Goal: Task Accomplishment & Management: Use online tool/utility

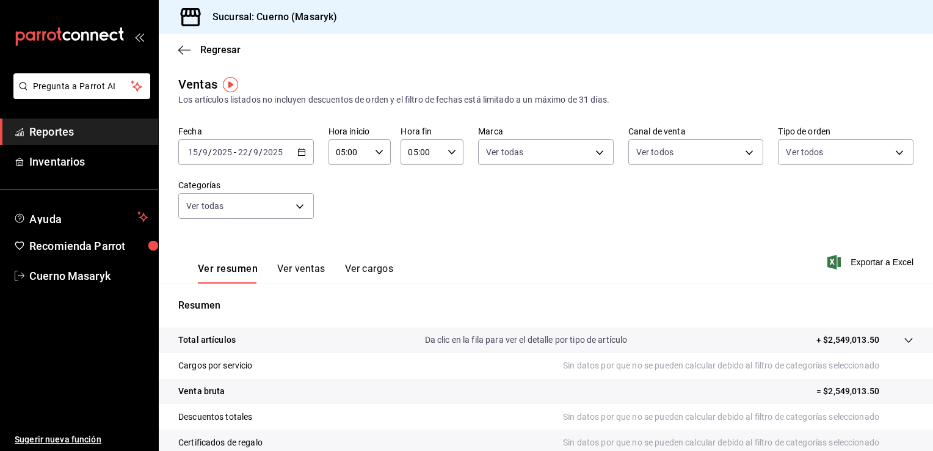
click at [76, 127] on span "Reportes" at bounding box center [88, 131] width 119 height 16
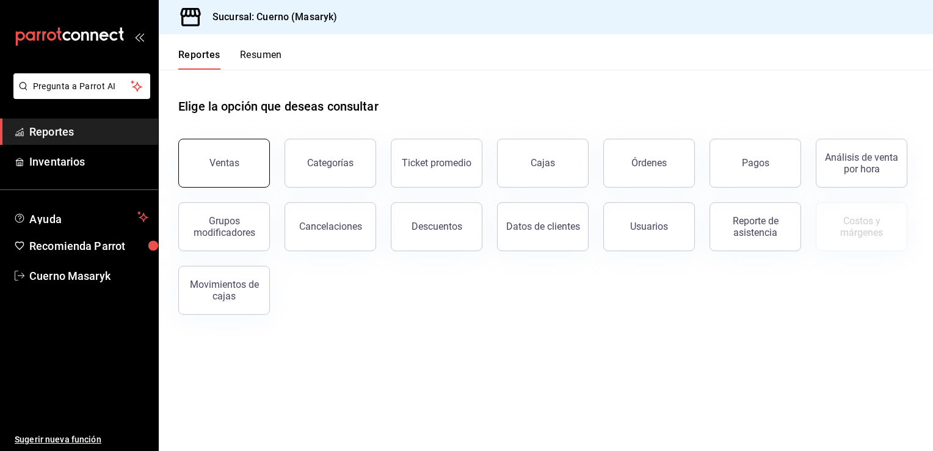
click at [255, 161] on button "Ventas" at bounding box center [224, 163] width 92 height 49
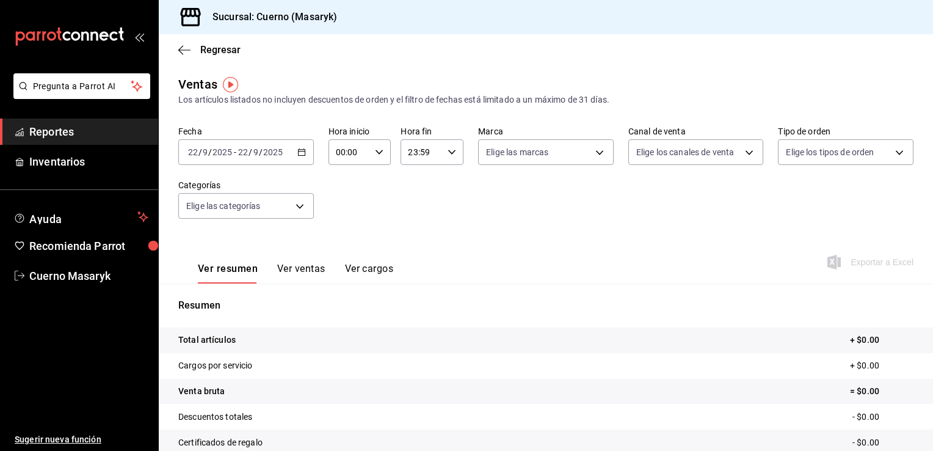
click at [300, 155] on icon "button" at bounding box center [301, 152] width 9 height 9
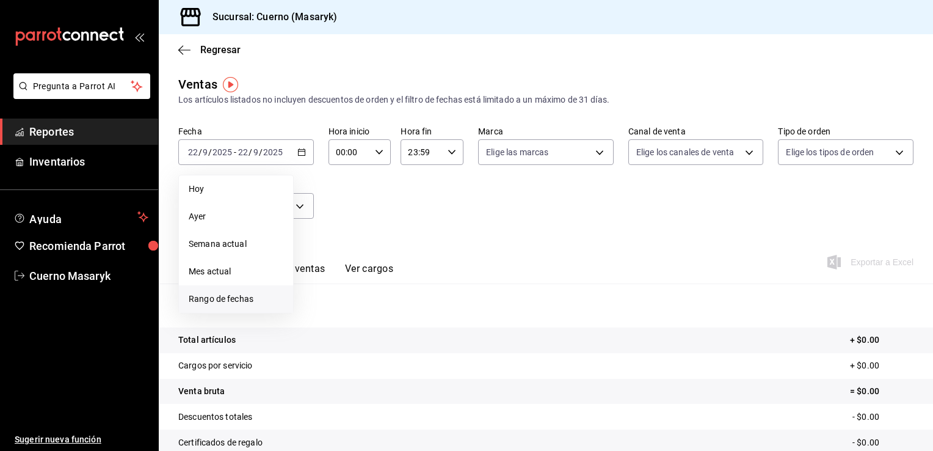
click at [247, 296] on span "Rango de fechas" at bounding box center [236, 299] width 95 height 13
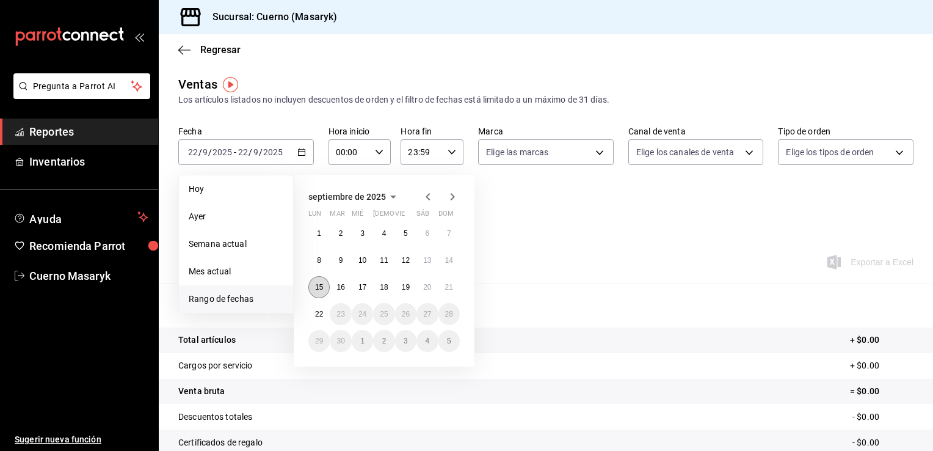
click at [319, 292] on button "15" at bounding box center [318, 287] width 21 height 22
click at [319, 314] on abbr "22" at bounding box center [319, 314] width 8 height 9
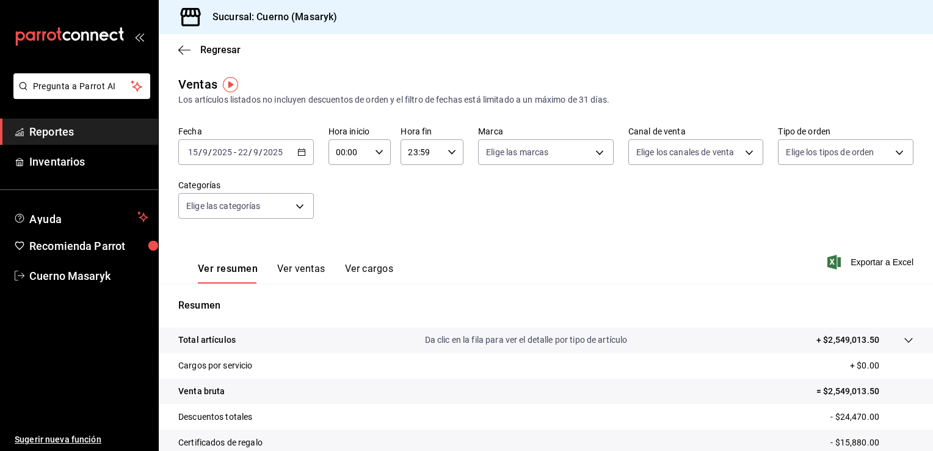
click at [379, 158] on div "00:00 Hora inicio" at bounding box center [360, 152] width 63 height 26
click at [343, 226] on span "05" at bounding box center [342, 225] width 12 height 10
type input "05:00"
click at [446, 150] on div at bounding box center [466, 225] width 933 height 451
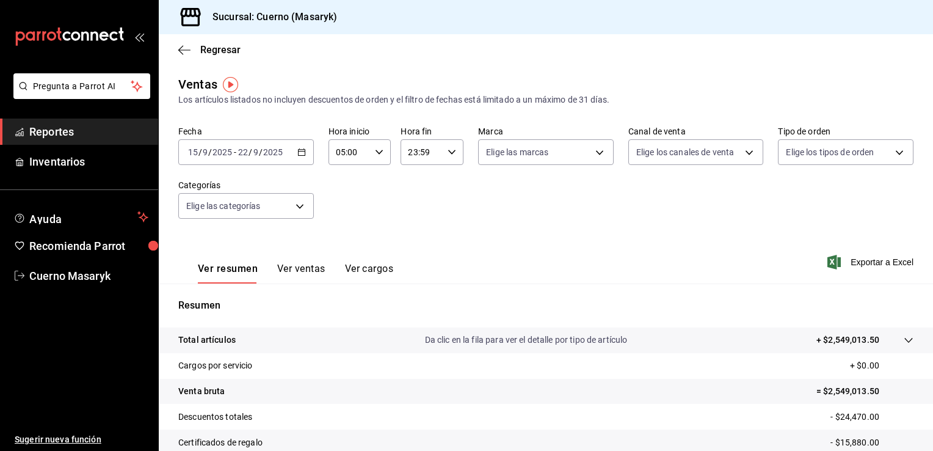
click at [449, 153] on icon "button" at bounding box center [452, 152] width 9 height 9
click at [412, 223] on button "05" at bounding box center [414, 214] width 26 height 24
click at [446, 155] on div at bounding box center [466, 225] width 933 height 451
click at [449, 155] on icon "button" at bounding box center [452, 152] width 9 height 9
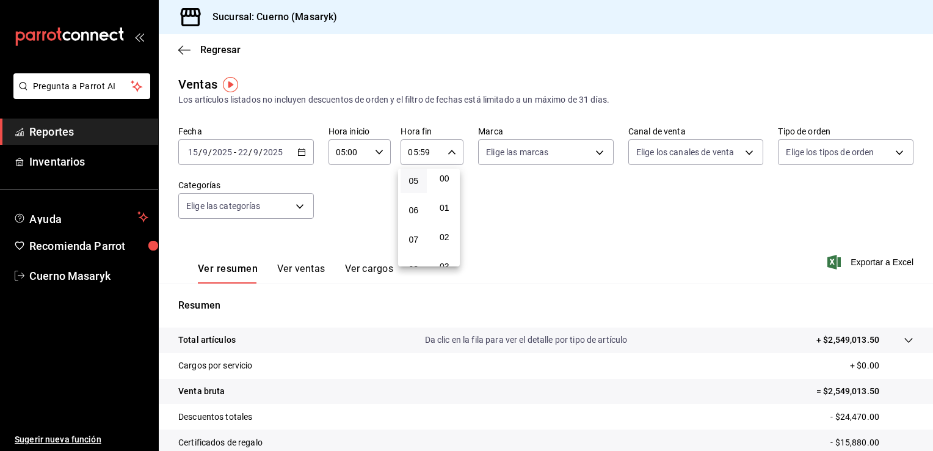
scroll to position [6, 0]
click at [443, 183] on button "00" at bounding box center [445, 177] width 26 height 24
type input "05:00"
click at [603, 155] on div at bounding box center [466, 225] width 933 height 451
click at [601, 155] on body "Pregunta a Parrot AI Reportes Inventarios Ayuda Recomienda Parrot Cuerno Masary…" at bounding box center [466, 225] width 933 height 451
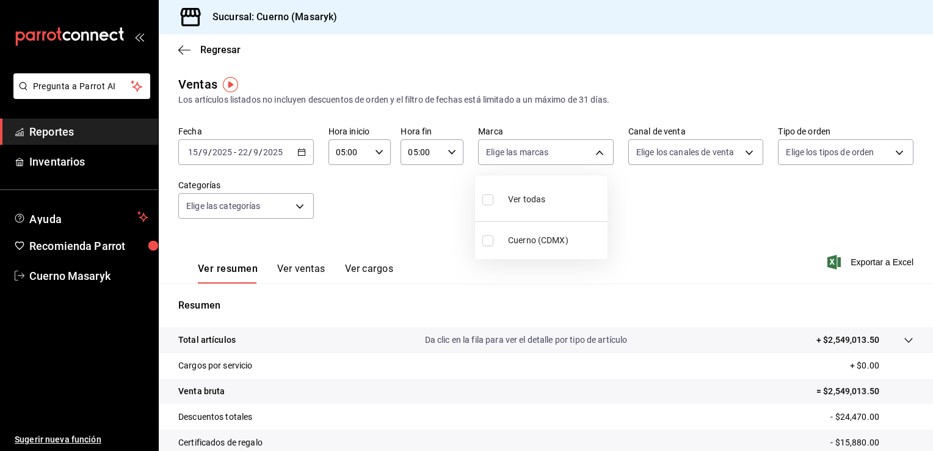
click at [563, 189] on li "Ver todas" at bounding box center [541, 198] width 133 height 36
type input "4ea0d660-02b3-4785-bb88-48b5ef6e196c"
checkbox input "true"
click at [703, 156] on div at bounding box center [466, 225] width 933 height 451
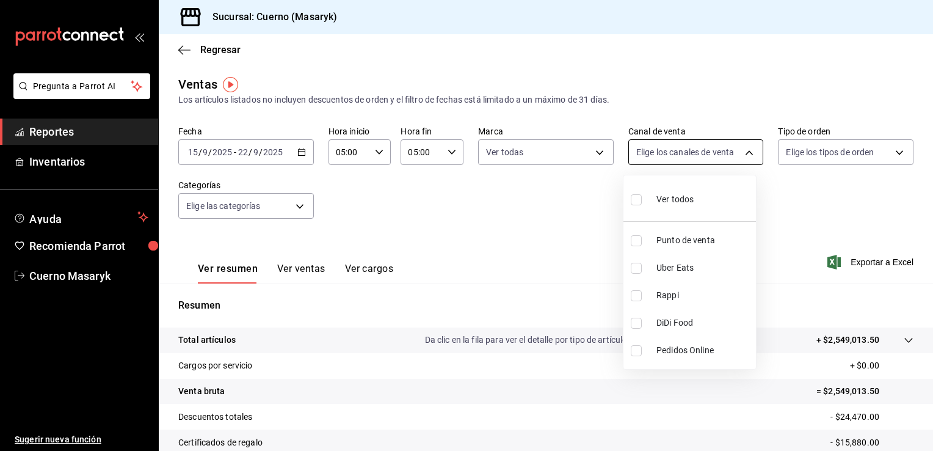
click at [721, 156] on body "Pregunta a Parrot AI Reportes Inventarios Ayuda Recomienda Parrot Cuerno Masary…" at bounding box center [466, 225] width 933 height 451
click at [681, 204] on span "Ver todos" at bounding box center [674, 199] width 37 height 13
type input "PARROT,UBER_EATS,RAPPI,DIDI_FOOD,ONLINE"
checkbox input "true"
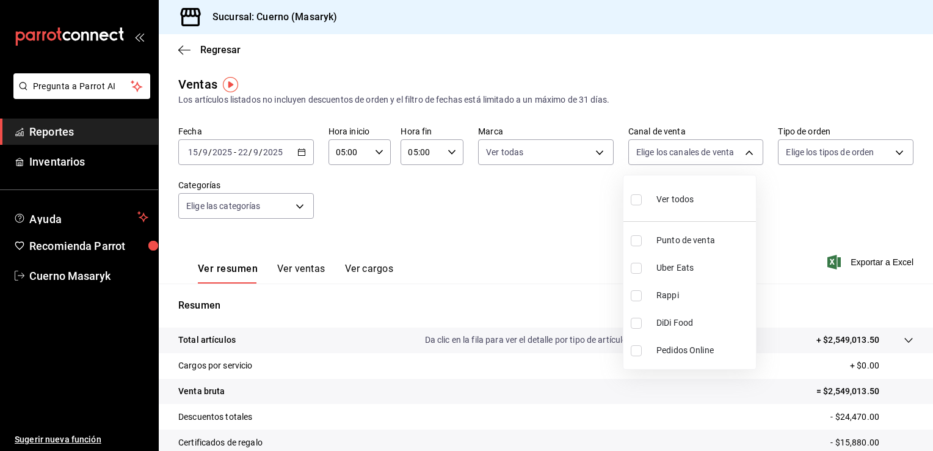
checkbox input "true"
click at [846, 154] on div at bounding box center [466, 225] width 933 height 451
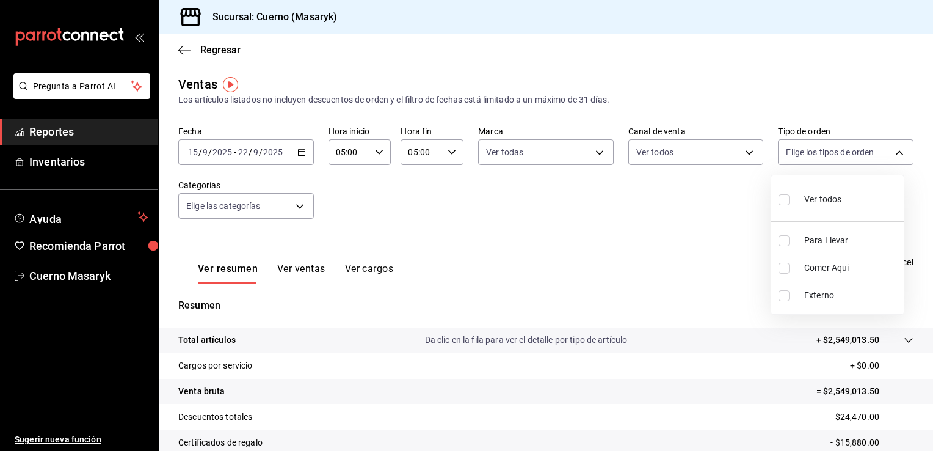
click at [846, 154] on body "Pregunta a Parrot AI Reportes Inventarios Ayuda Recomienda Parrot Cuerno Masary…" at bounding box center [466, 225] width 933 height 451
click at [813, 197] on span "Ver todos" at bounding box center [822, 199] width 37 height 13
type input "d8208262-291b-4595-bbfa-ed1e8660efdb,73ecdc8a-b505-4242-b24a-d5f1595b9b0a,EXTER…"
checkbox input "true"
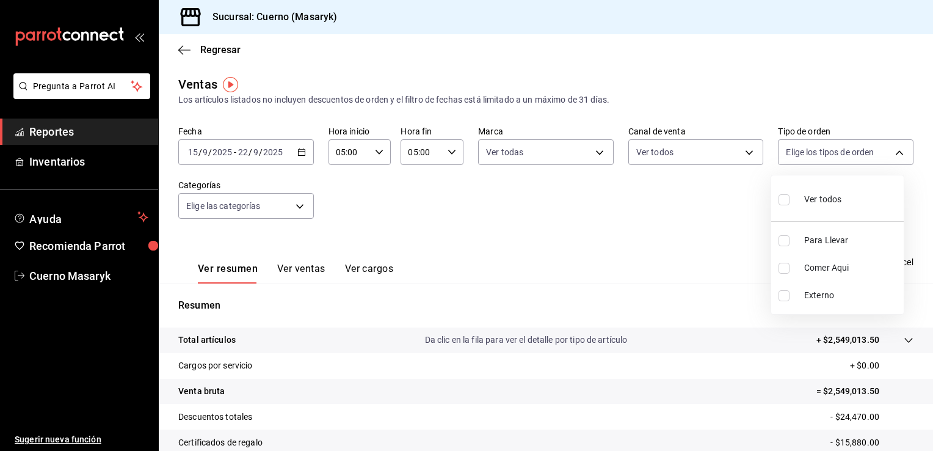
checkbox input "true"
click at [295, 211] on div at bounding box center [466, 225] width 933 height 451
click at [300, 208] on body "Pregunta a Parrot AI Reportes Inventarios Ayuda Recomienda Parrot Cuerno Masary…" at bounding box center [466, 225] width 933 height 451
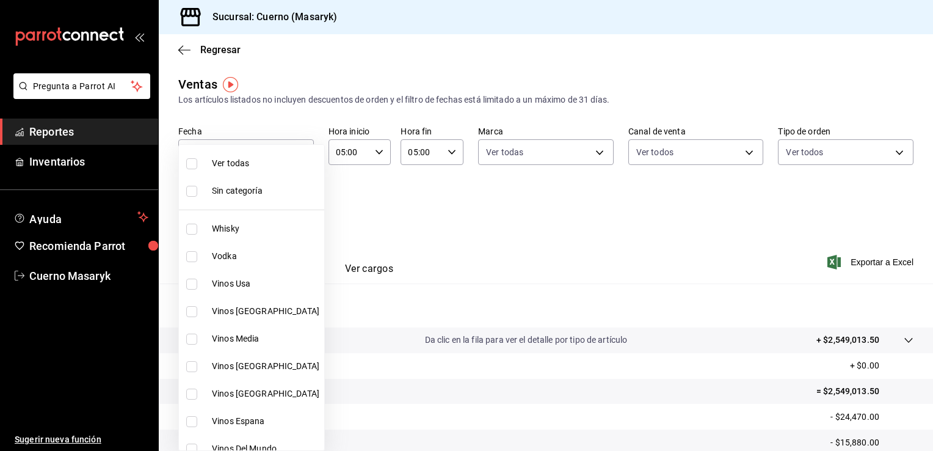
click at [261, 162] on span "Ver todas" at bounding box center [265, 163] width 107 height 13
type input "c67b51a2-384c-483e-a5be-40afd3eac247,ec1a4520-4a99-4810-921e-4abf40ebc8c6,cd2d5…"
checkbox input "true"
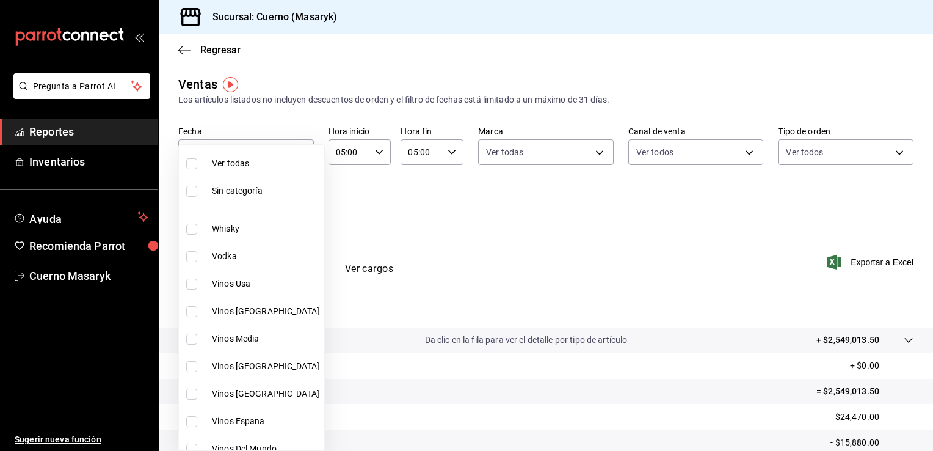
checkbox input "true"
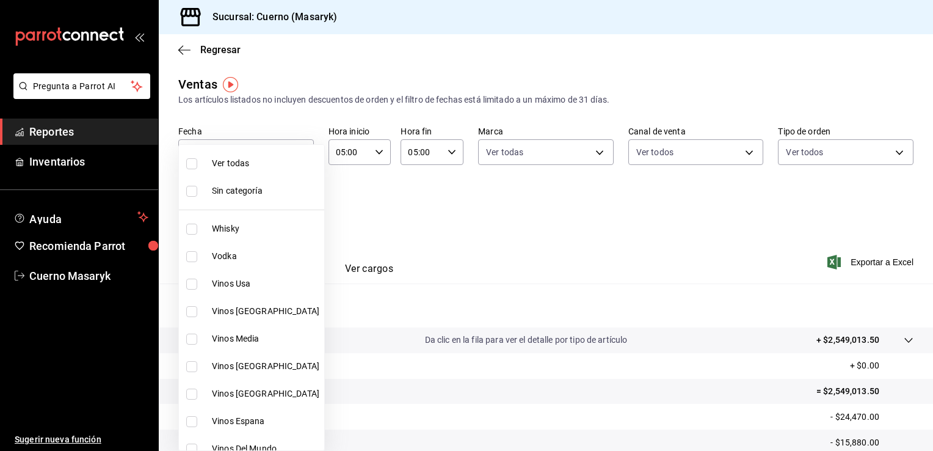
checkbox input "true"
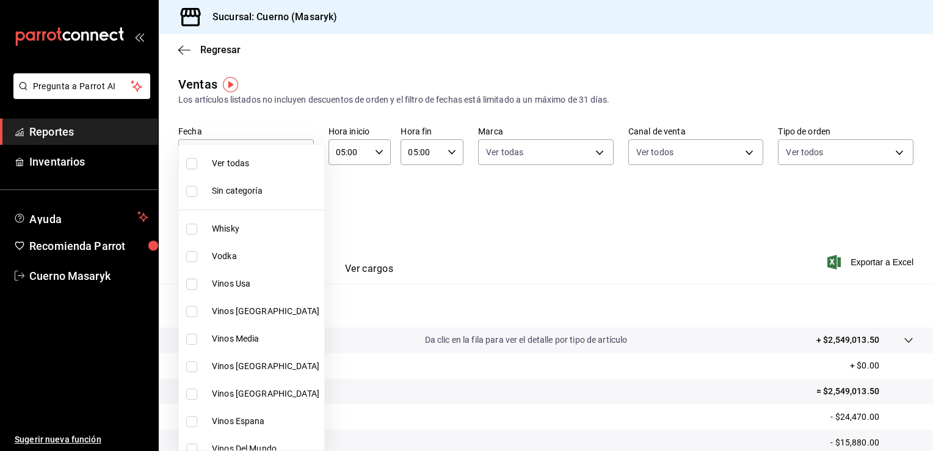
checkbox input "true"
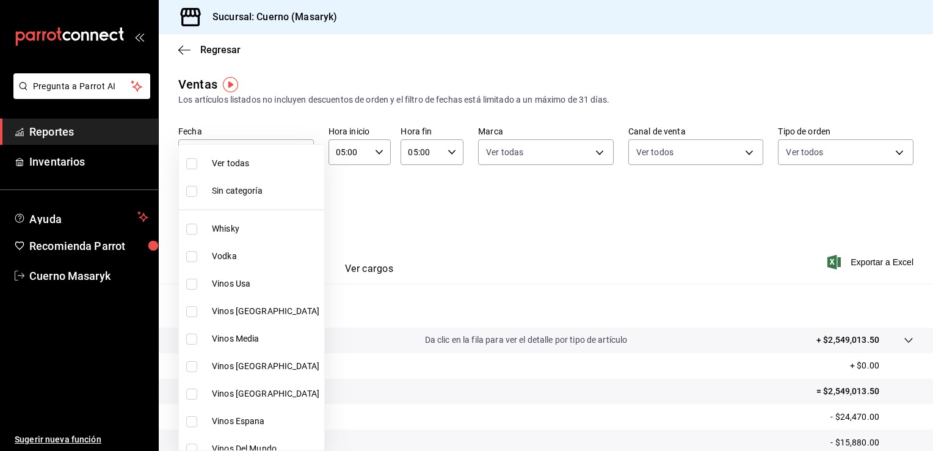
checkbox input "true"
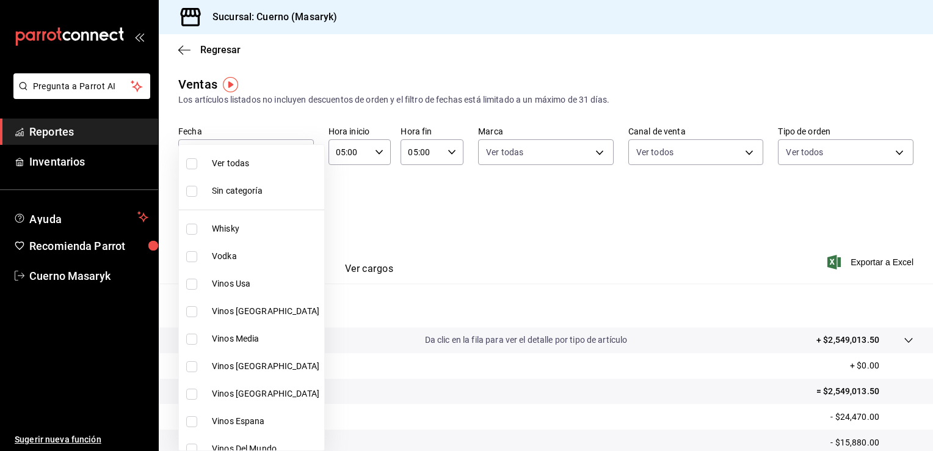
checkbox input "true"
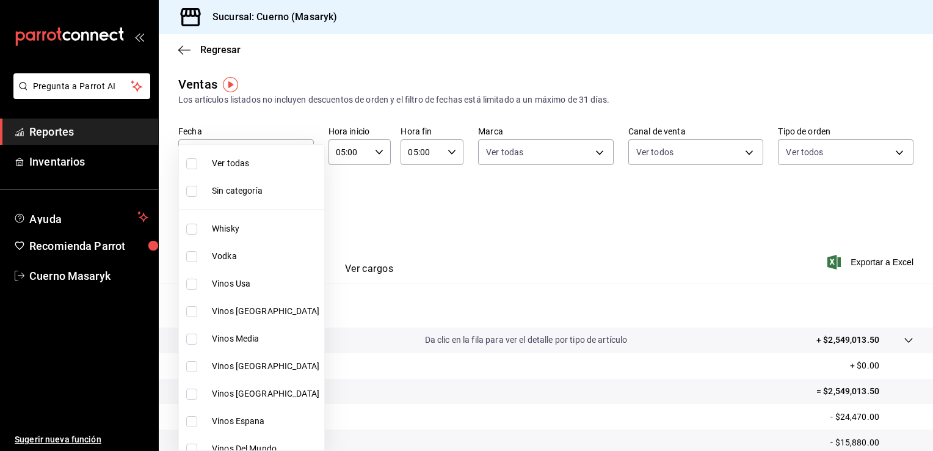
checkbox input "true"
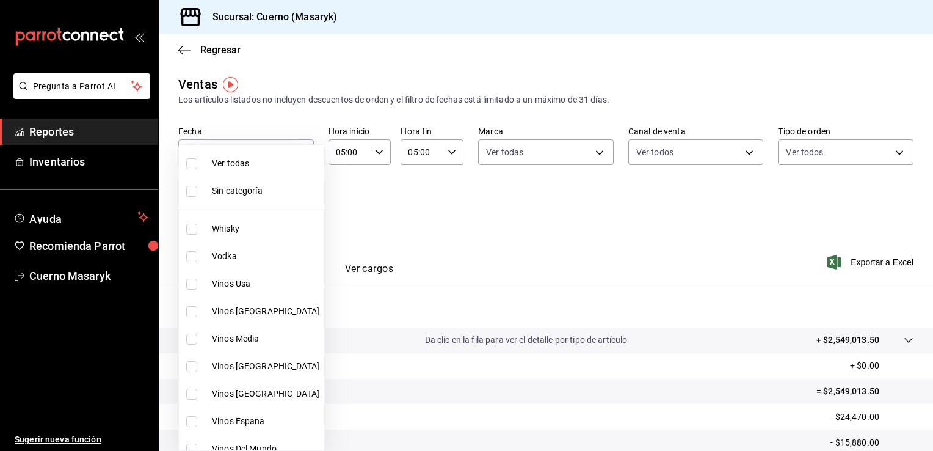
checkbox input "true"
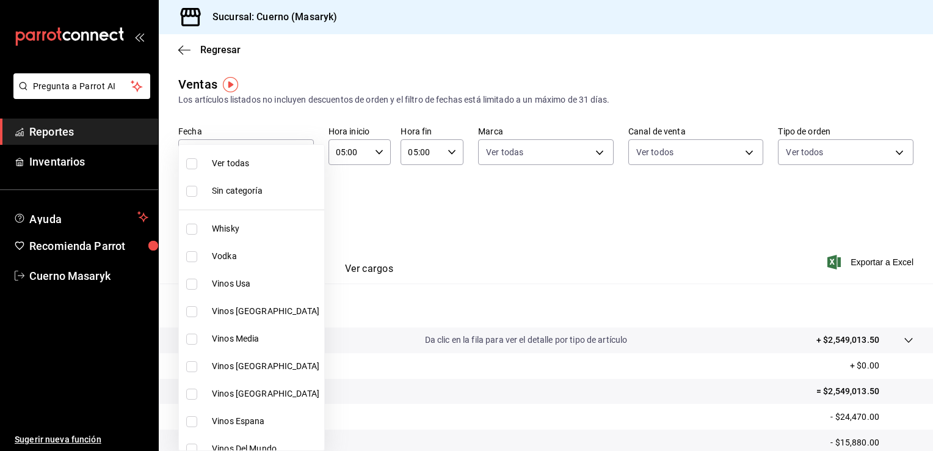
checkbox input "true"
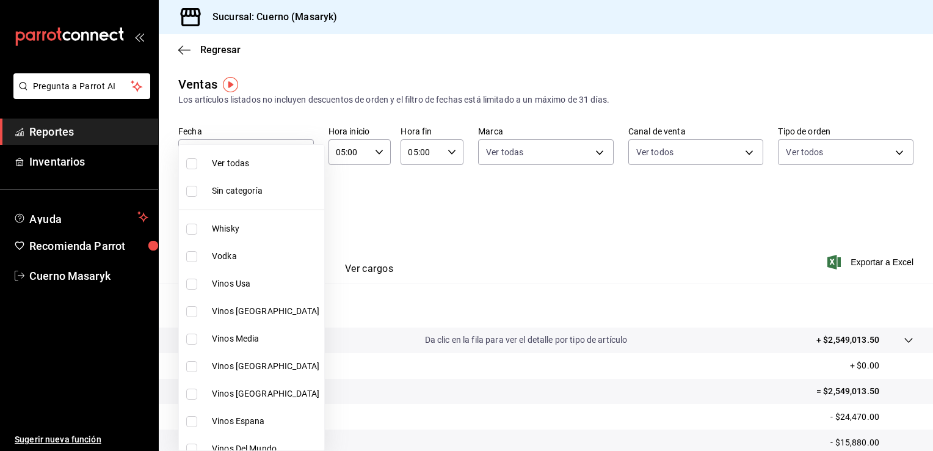
checkbox input "true"
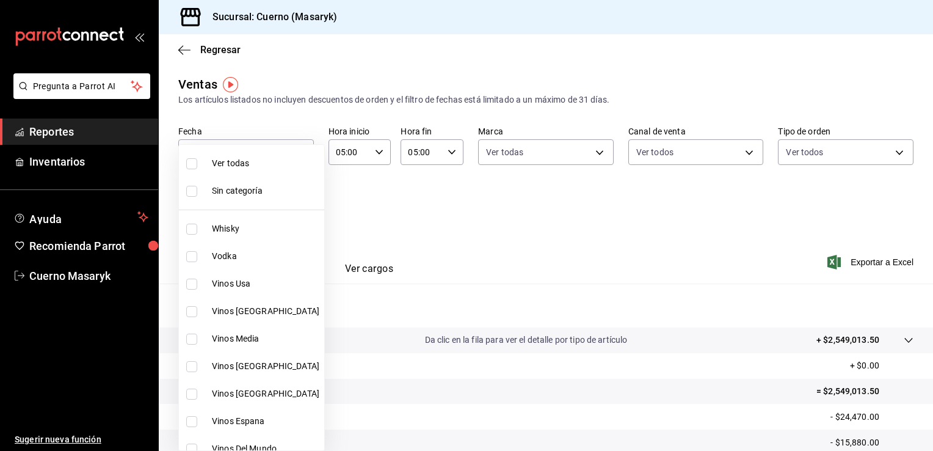
checkbox input "true"
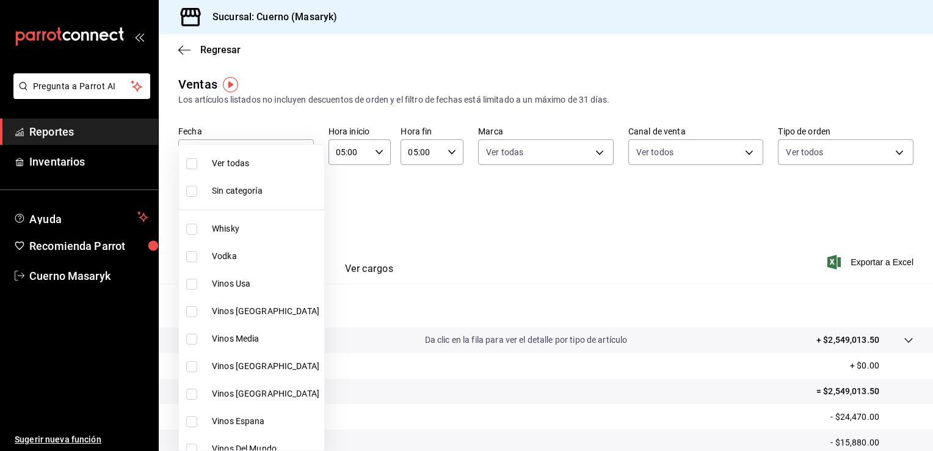
checkbox input "true"
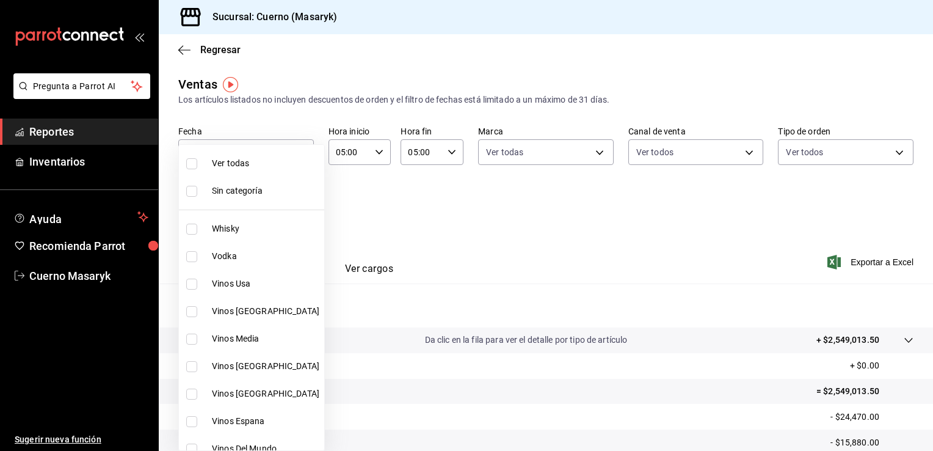
checkbox input "true"
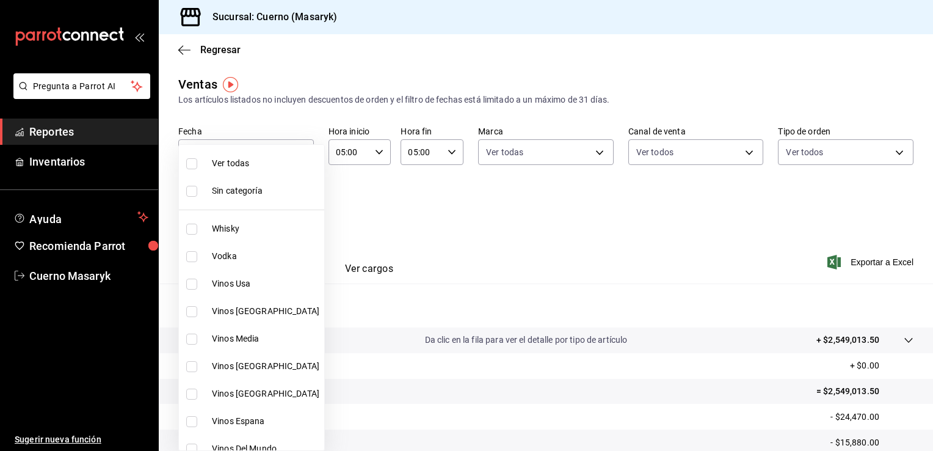
checkbox input "true"
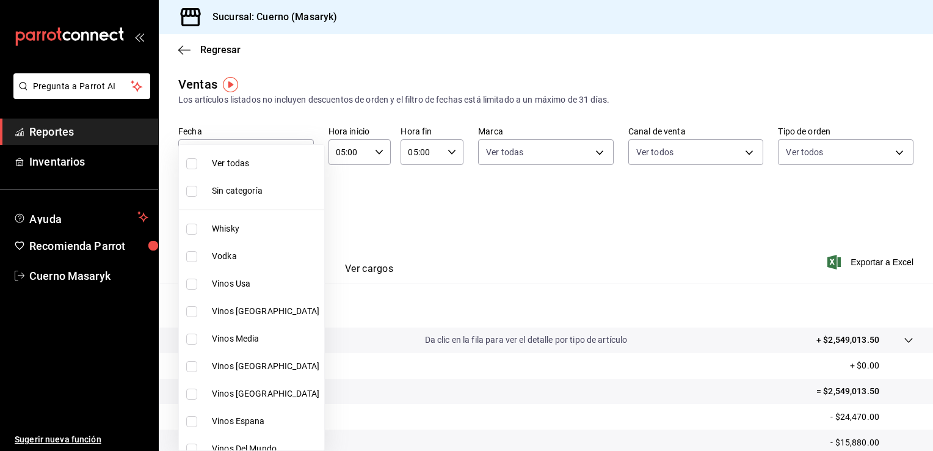
checkbox input "true"
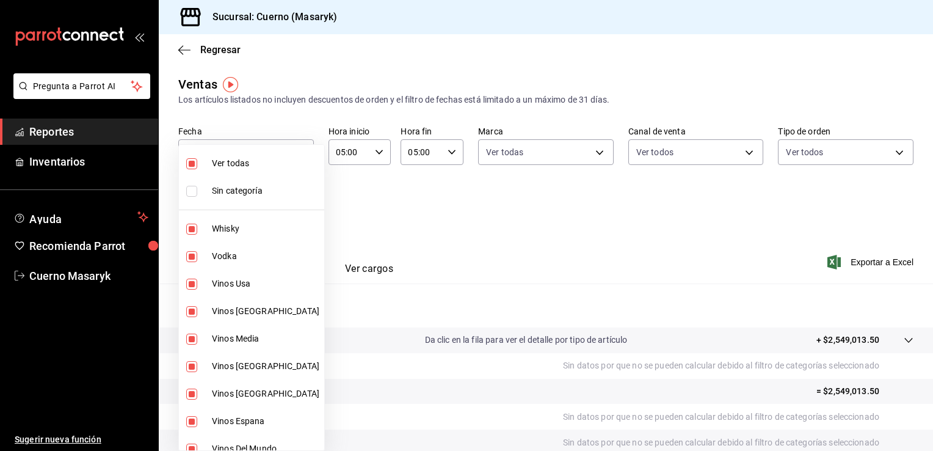
click at [503, 223] on div at bounding box center [466, 225] width 933 height 451
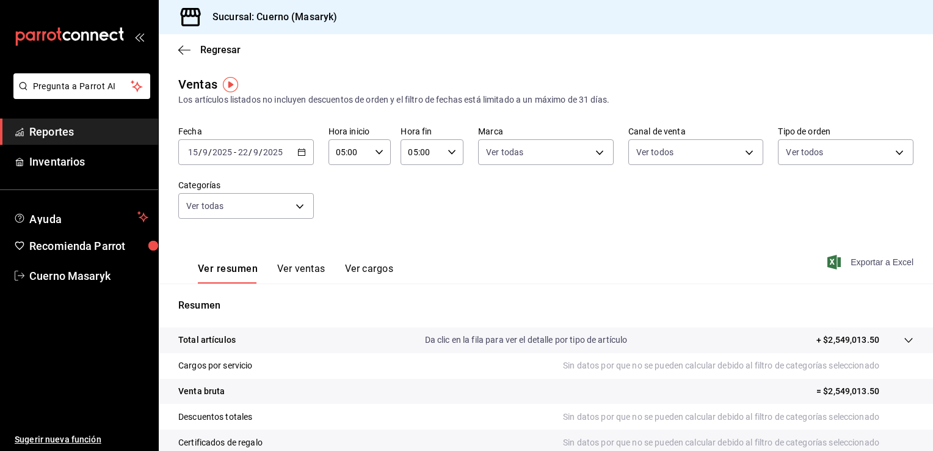
click at [862, 262] on span "Exportar a Excel" at bounding box center [872, 262] width 84 height 15
